Goal: Transaction & Acquisition: Purchase product/service

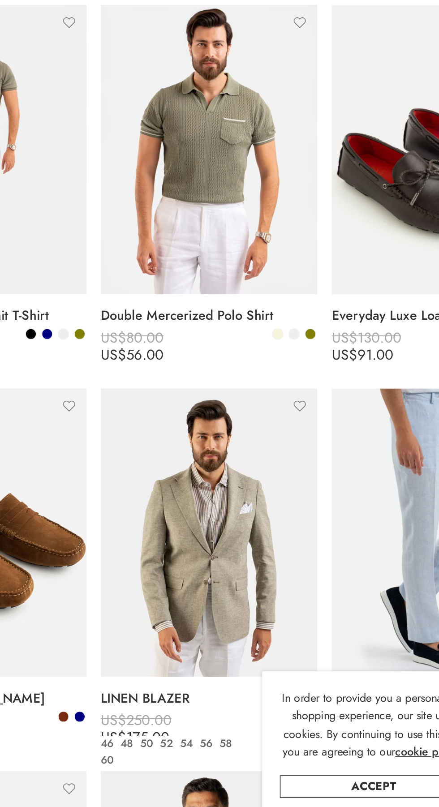
scroll to position [134, 0]
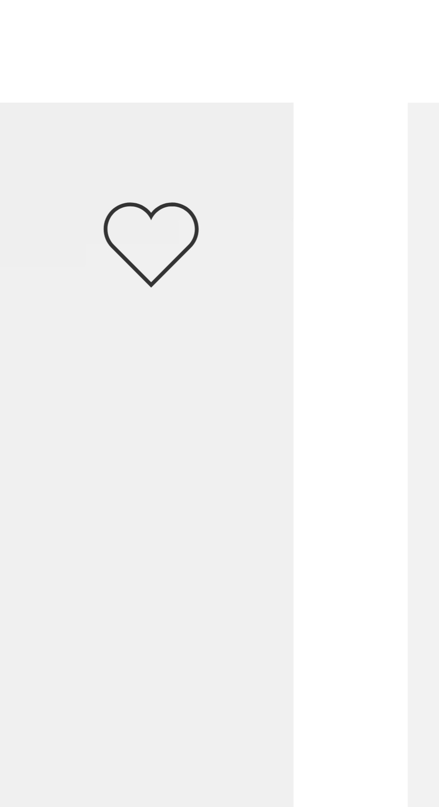
click at [289, 549] on li "Select options LINEN BLAZER US$ 250.00 US$ 175.00 US$ 250.00 US$ 175.00 46 48 5…" at bounding box center [219, 629] width 146 height 238
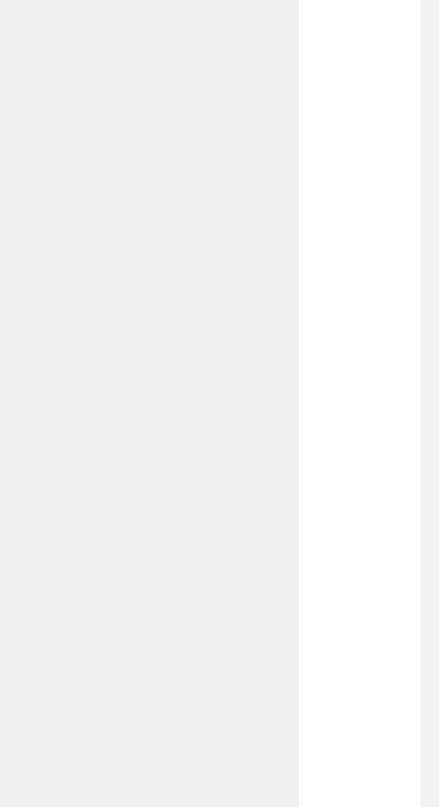
click at [289, 582] on li "Select options LINEN BLAZER US$ 250.00 US$ 175.00 US$ 250.00 US$ 175.00 46 48 5…" at bounding box center [219, 629] width 146 height 238
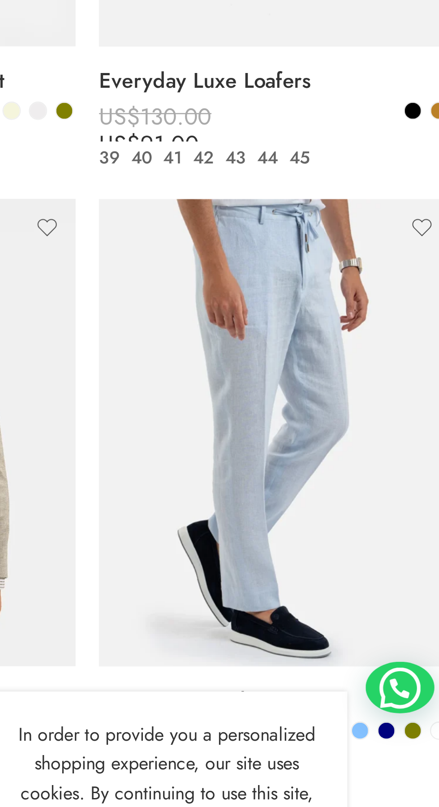
click at [381, 471] on link "Everyday Luxe Loafers" at bounding box center [365, 464] width 137 height 18
